Goal: Register for event/course: Sign up to attend an event or enroll in a course

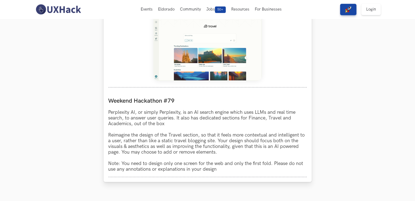
scroll to position [434, 0]
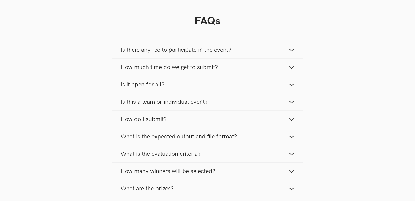
click at [198, 54] on span "Is there any fee to participate in the event?" at bounding box center [176, 49] width 111 height 7
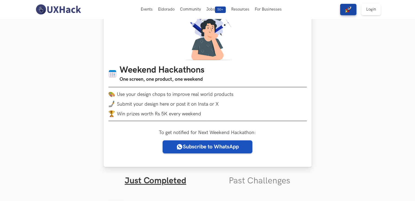
scroll to position [0, 0]
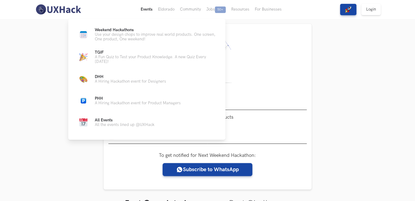
click at [150, 9] on button "Events Live" at bounding box center [146, 9] width 17 height 19
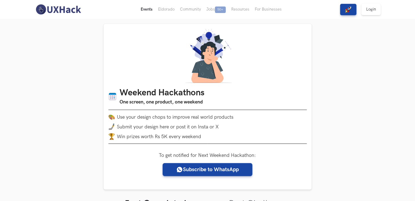
click at [150, 9] on button "Events Live" at bounding box center [146, 9] width 17 height 19
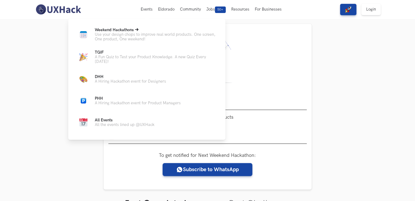
click at [121, 40] on p "Use your design chops to improve real world products. One screen, One product, …" at bounding box center [156, 36] width 122 height 9
click at [125, 84] on p "A Hiring Hackathon event for Designers" at bounding box center [130, 81] width 71 height 5
